Goal: Information Seeking & Learning: Learn about a topic

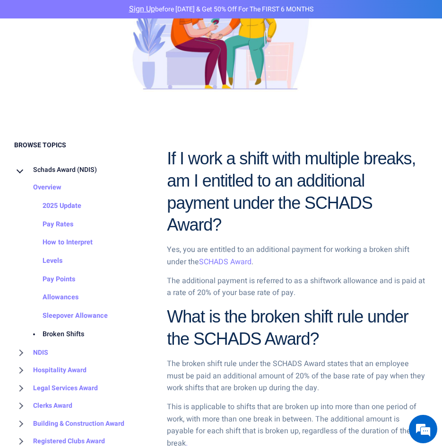
scroll to position [426, 0]
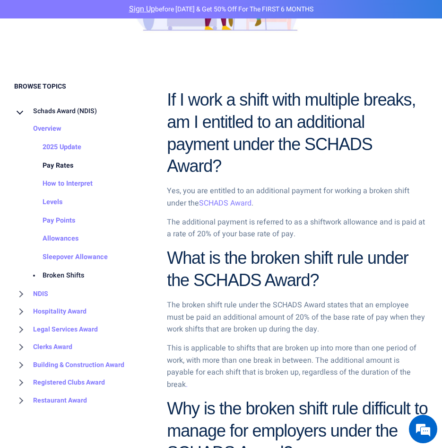
click at [60, 163] on link "Pay Rates" at bounding box center [49, 166] width 50 height 18
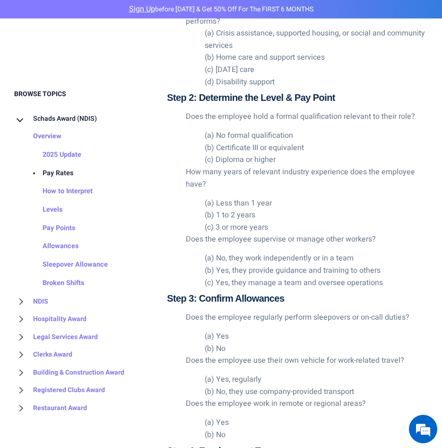
scroll to position [1703, 0]
